Goal: Task Accomplishment & Management: Complete application form

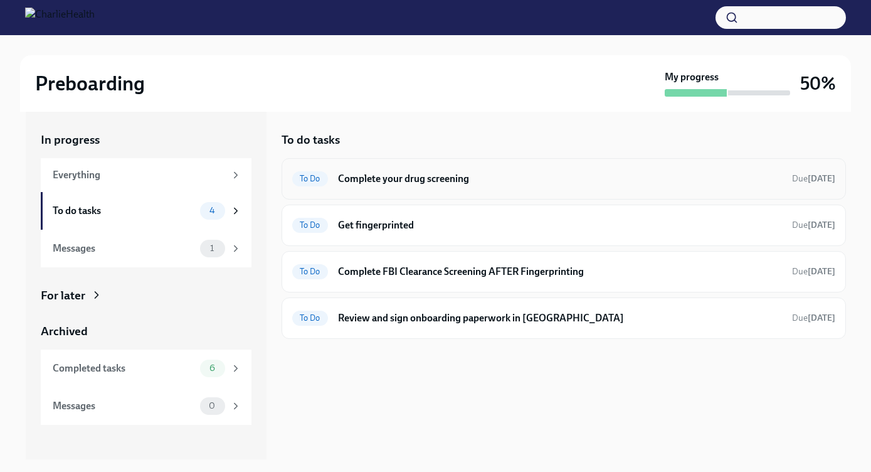
click at [379, 177] on h6 "Complete your drug screening" at bounding box center [560, 179] width 444 height 14
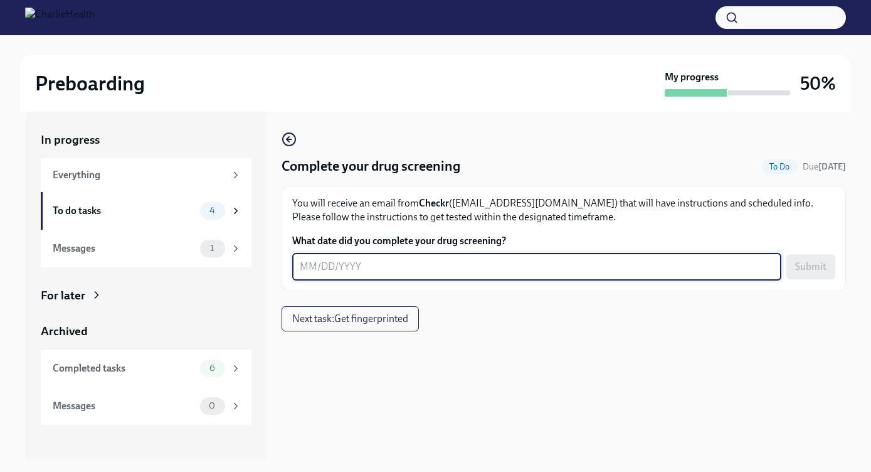
click at [310, 268] on textarea "What date did you complete your drug screening?" at bounding box center [537, 266] width 474 height 15
type textarea "[DATE]"
click at [805, 265] on span "Submit" at bounding box center [810, 266] width 31 height 13
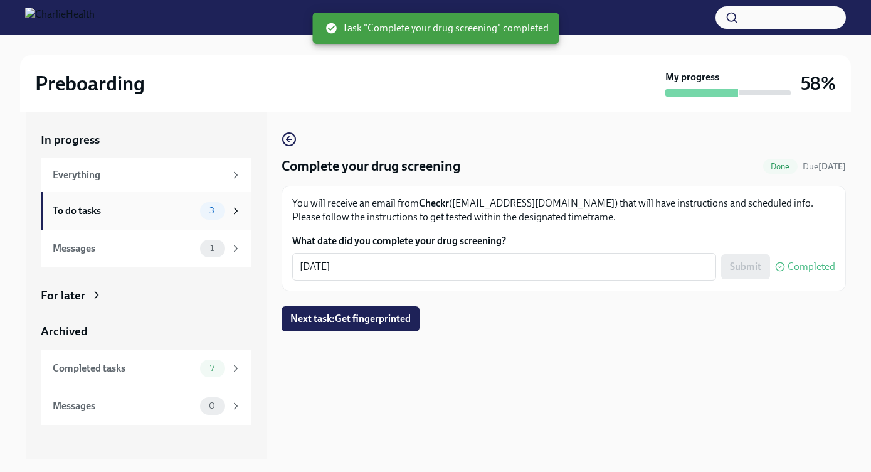
click at [120, 204] on div "To do tasks" at bounding box center [124, 211] width 142 height 14
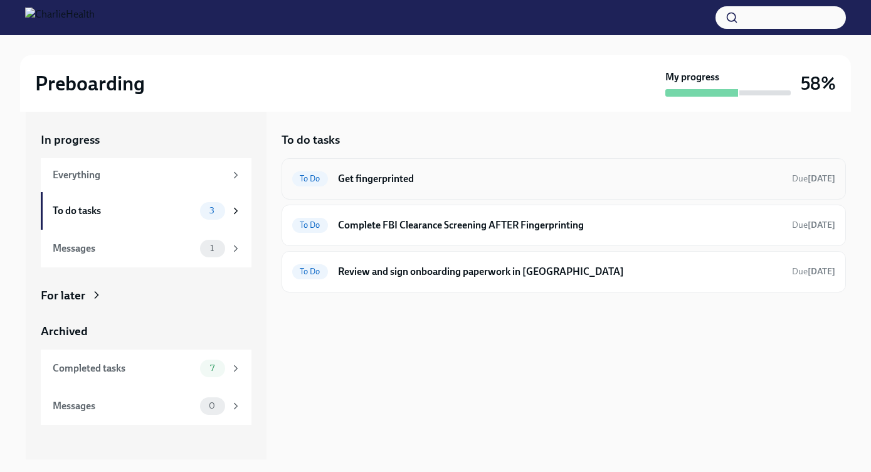
click at [423, 184] on h6 "Get fingerprinted" at bounding box center [560, 179] width 444 height 14
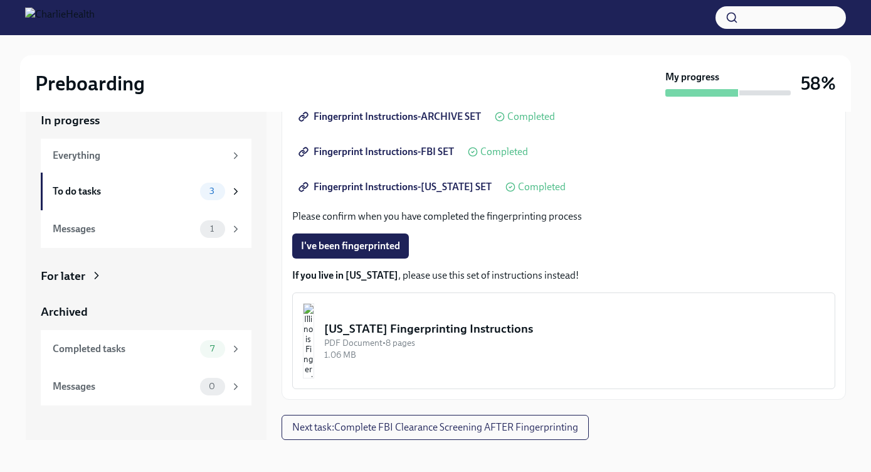
scroll to position [23, 0]
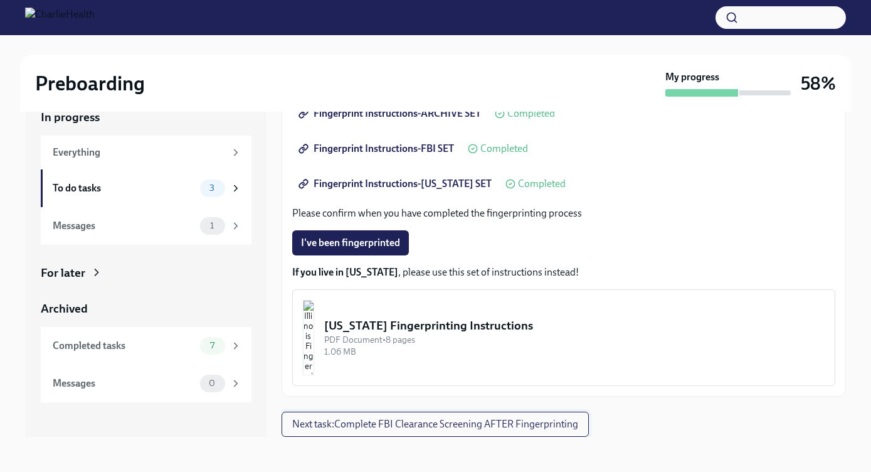
click at [366, 428] on span "Next task : Complete FBI Clearance Screening AFTER Fingerprinting" at bounding box center [435, 424] width 286 height 13
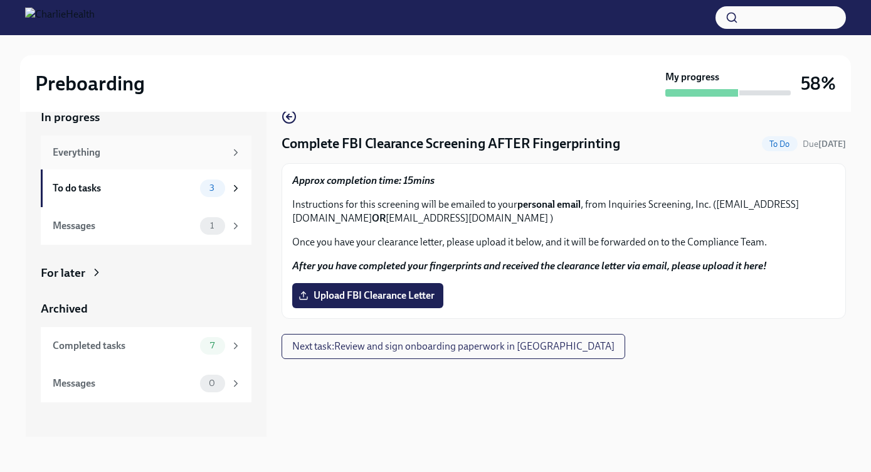
click at [102, 149] on div "Everything" at bounding box center [139, 153] width 172 height 14
